Goal: Task Accomplishment & Management: Use online tool/utility

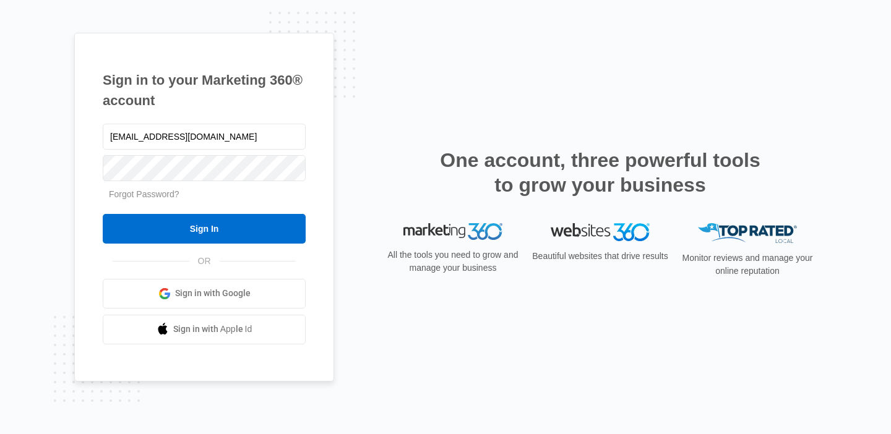
type input "dan@premierremocelingwi.com"
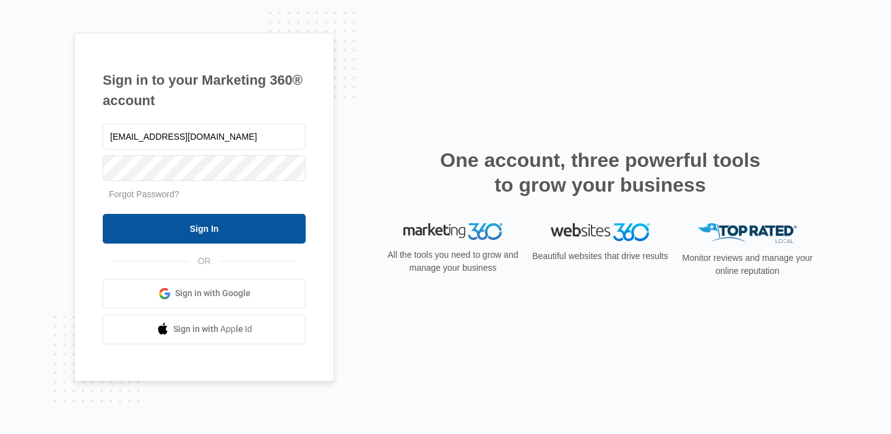
click at [283, 221] on input "Sign In" at bounding box center [204, 229] width 203 height 30
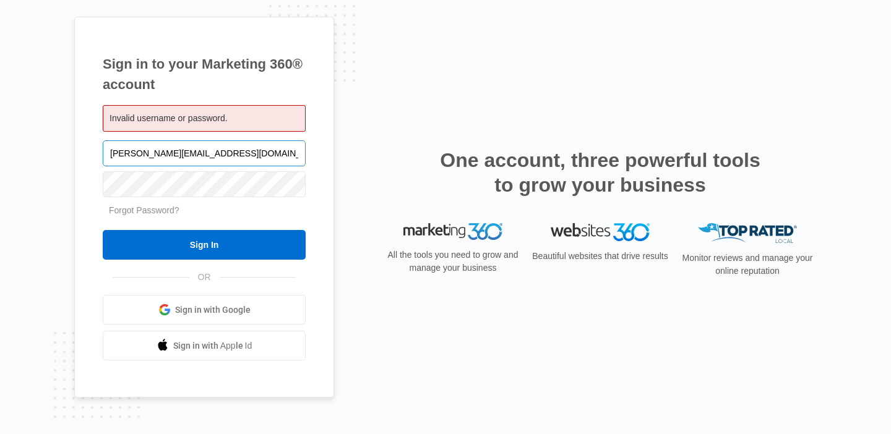
click at [187, 155] on input "[PERSON_NAME][EMAIL_ADDRESS][DOMAIN_NAME]" at bounding box center [204, 153] width 203 height 26
type input "[PERSON_NAME][EMAIL_ADDRESS][DOMAIN_NAME]"
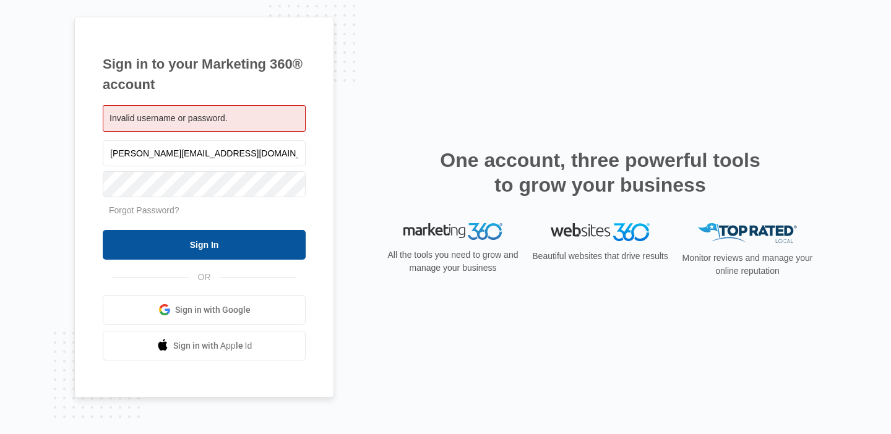
click at [249, 247] on input "Sign In" at bounding box center [204, 245] width 203 height 30
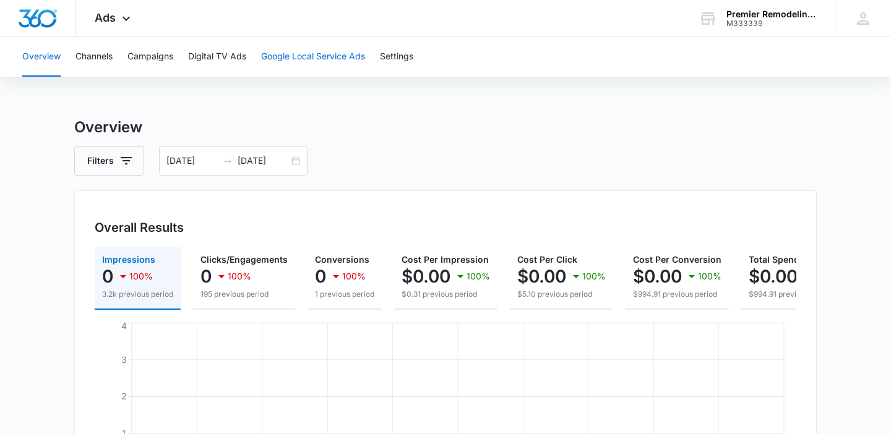
click at [343, 61] on button "Google Local Service Ads" at bounding box center [313, 57] width 104 height 40
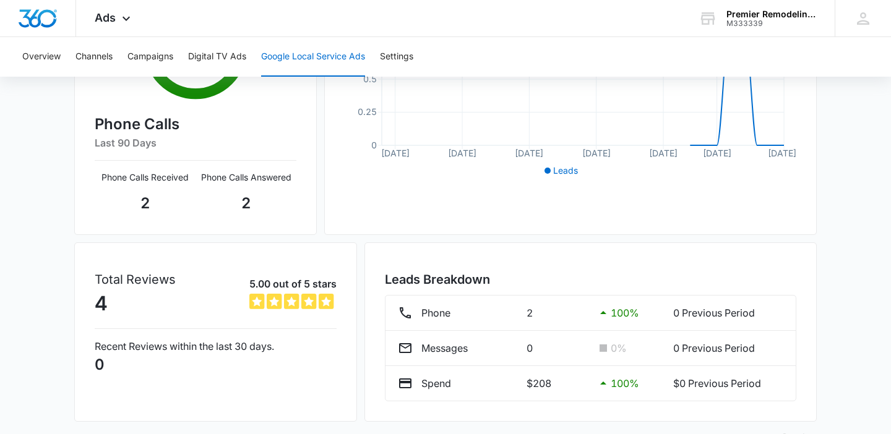
scroll to position [326, 0]
